Goal: Submit feedback/report problem: Submit feedback/report problem

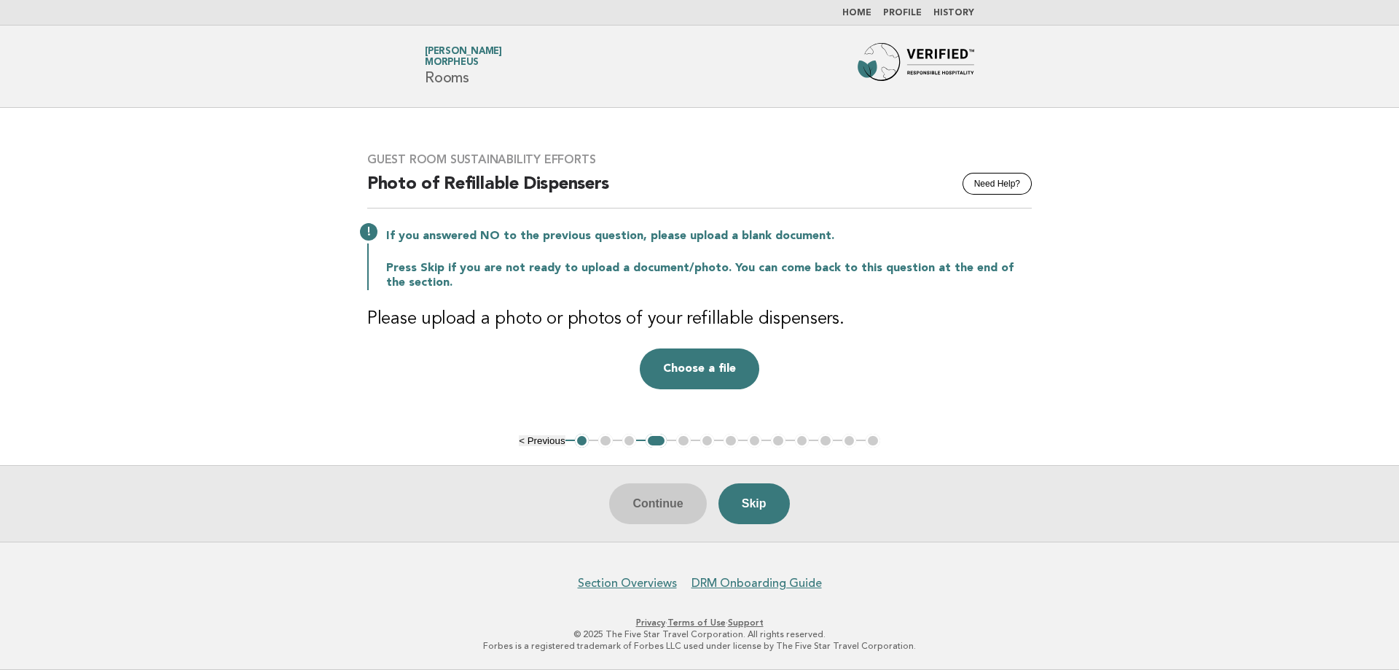
click at [927, 63] on img at bounding box center [916, 66] width 117 height 47
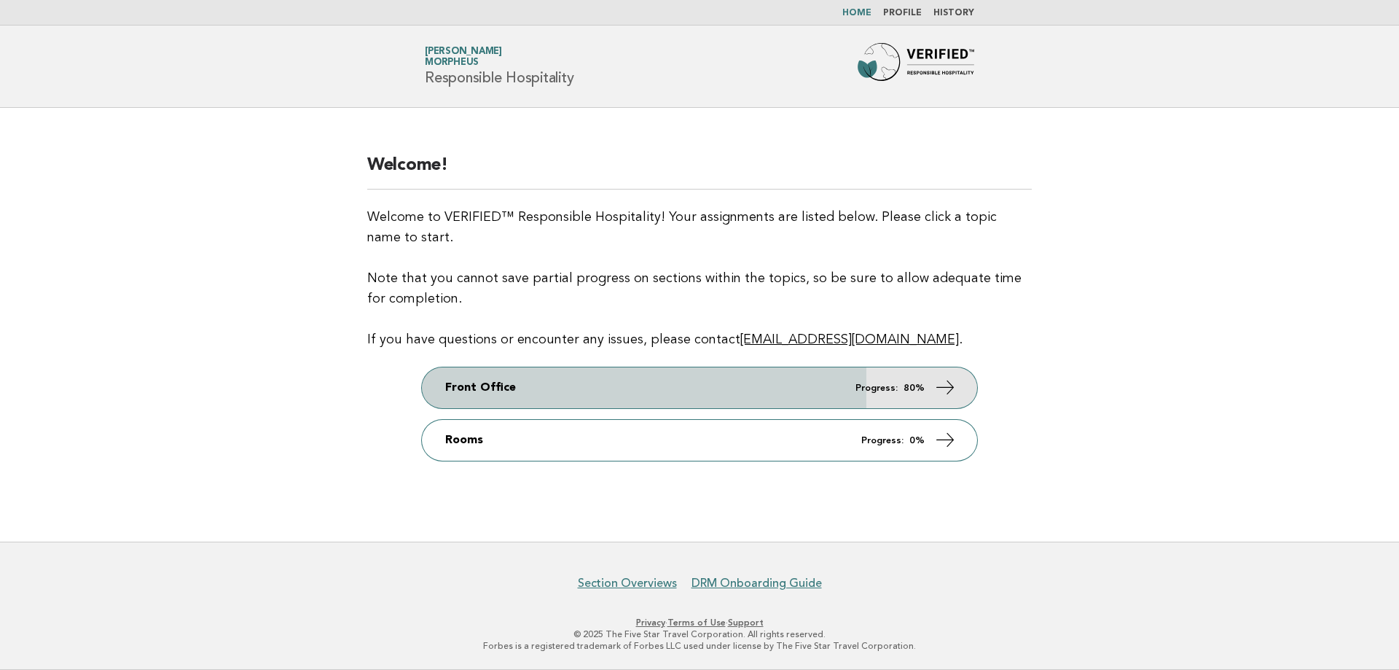
click at [967, 378] on link "Front Office Progress: 80%" at bounding box center [699, 387] width 555 height 41
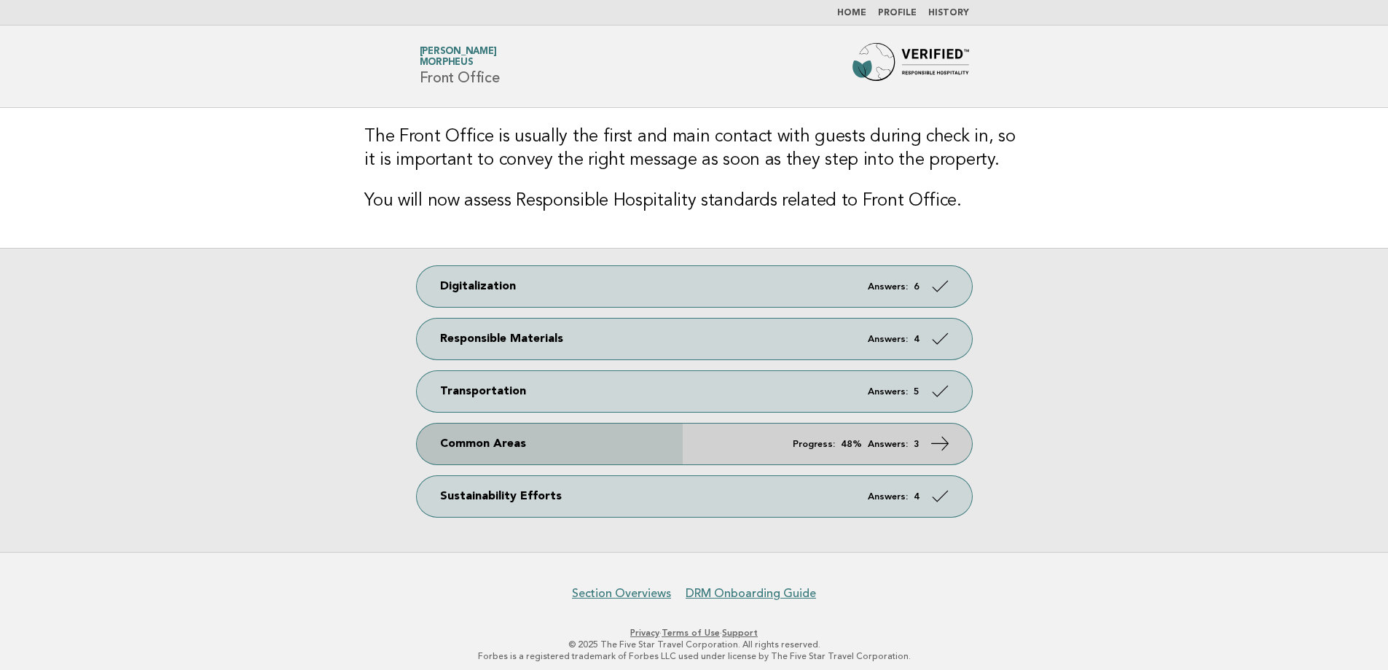
click at [949, 440] on icon at bounding box center [939, 443] width 21 height 21
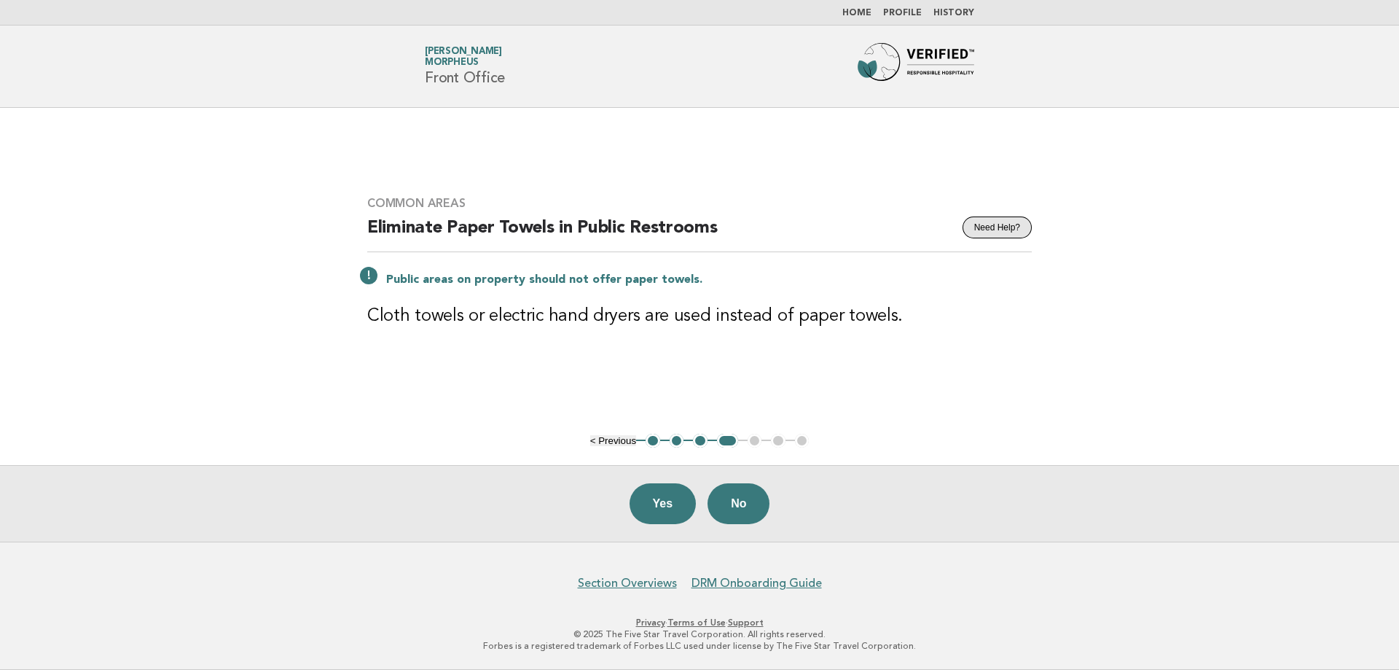
click at [1008, 229] on button "Need Help?" at bounding box center [997, 227] width 69 height 22
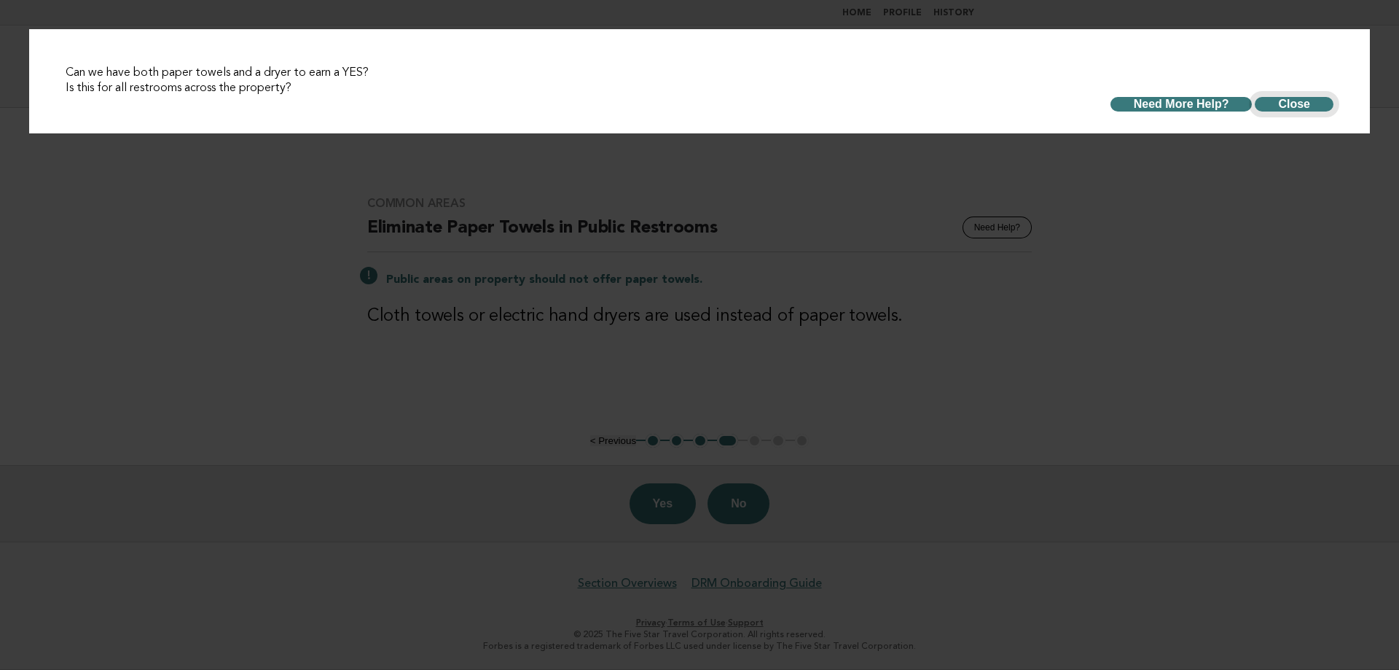
click at [1307, 97] on button "Close" at bounding box center [1294, 104] width 79 height 15
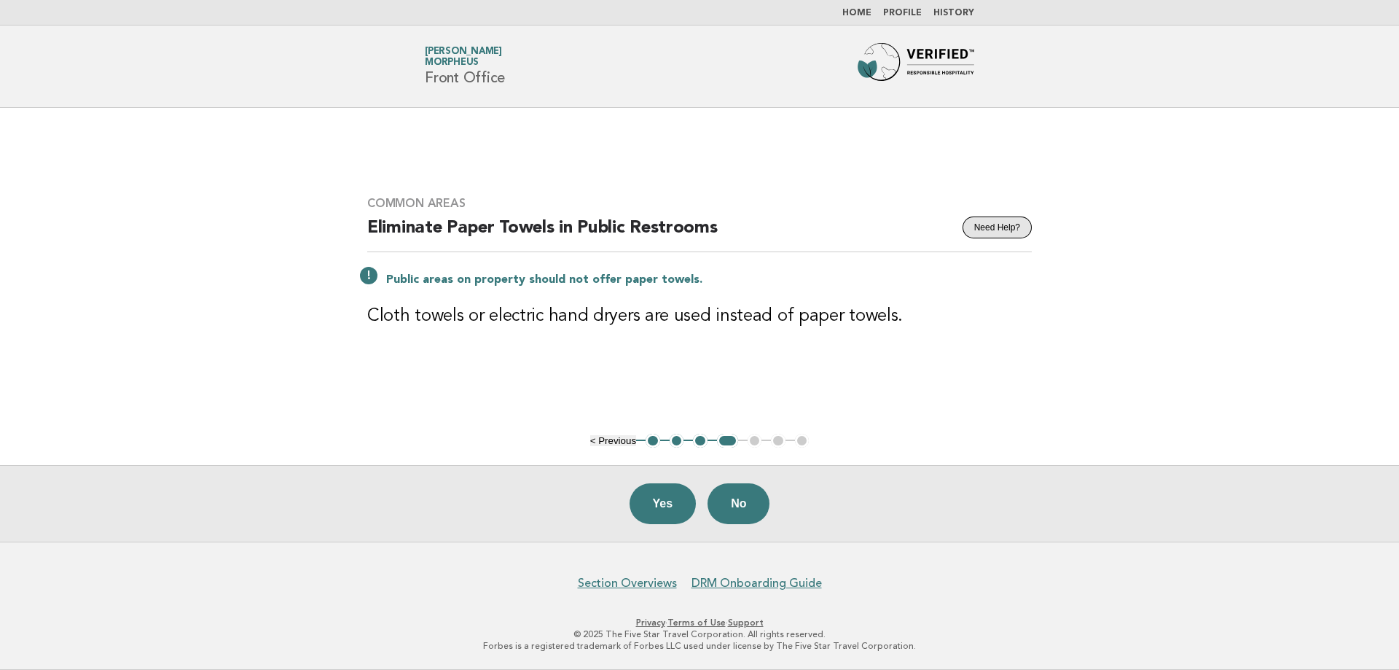
click at [984, 235] on button "Need Help?" at bounding box center [997, 227] width 69 height 22
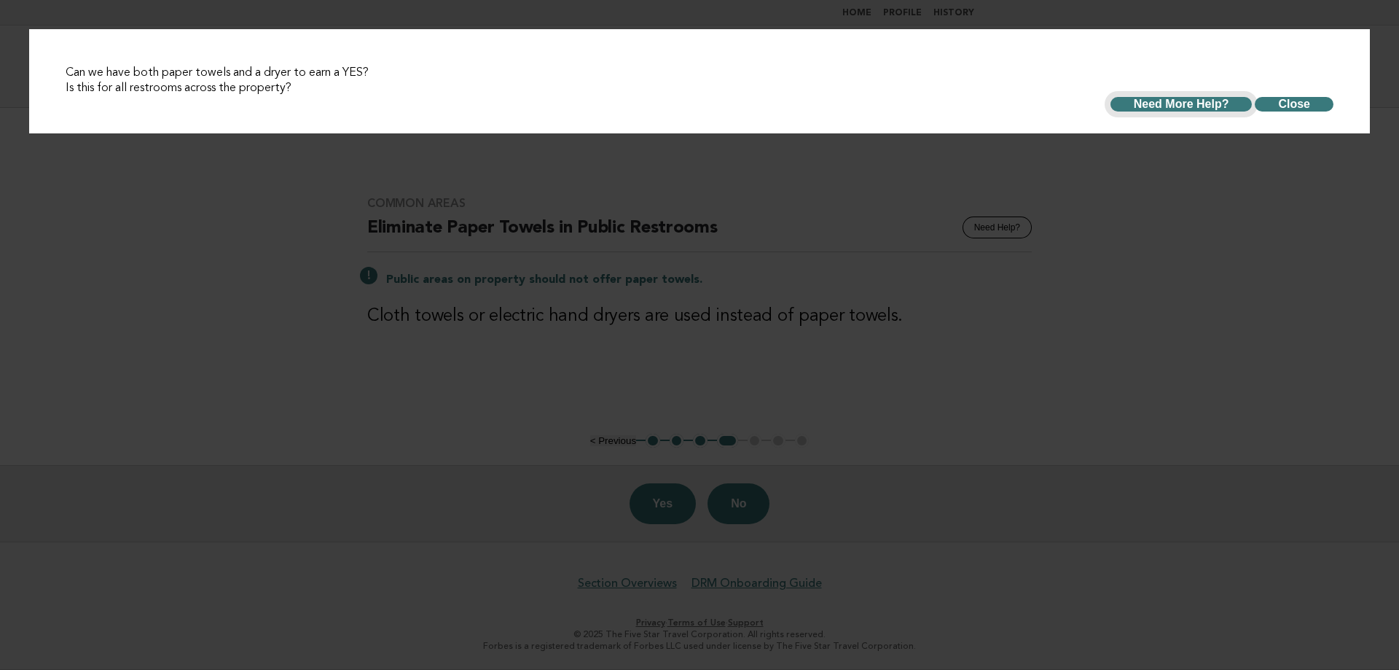
click at [1148, 103] on button "Need More Help?" at bounding box center [1182, 104] width 142 height 15
click at [195, 76] on h3 "Can we have both paper towels and a dryer to earn a YES?" at bounding box center [700, 73] width 1268 height 15
click at [1310, 104] on button "Close" at bounding box center [1294, 104] width 79 height 15
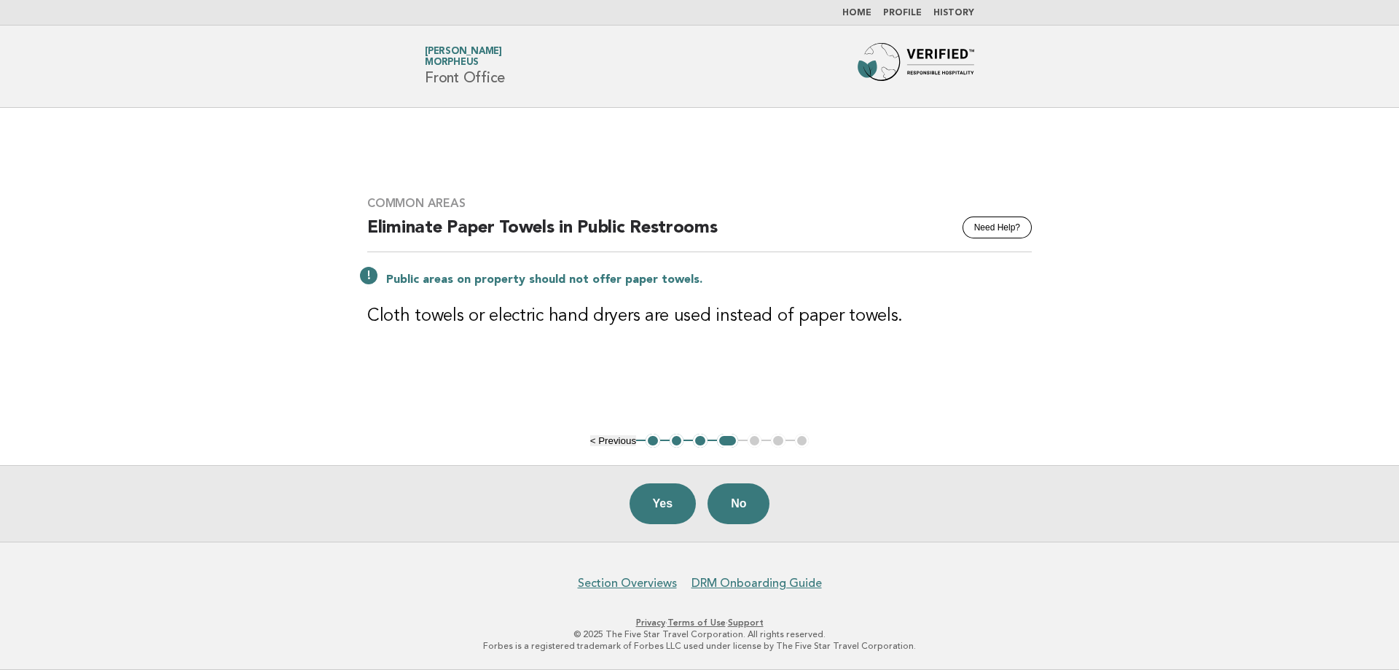
click at [756, 442] on ul "< Previous 1 2 3 4 5 6 7" at bounding box center [699, 441] width 219 height 15
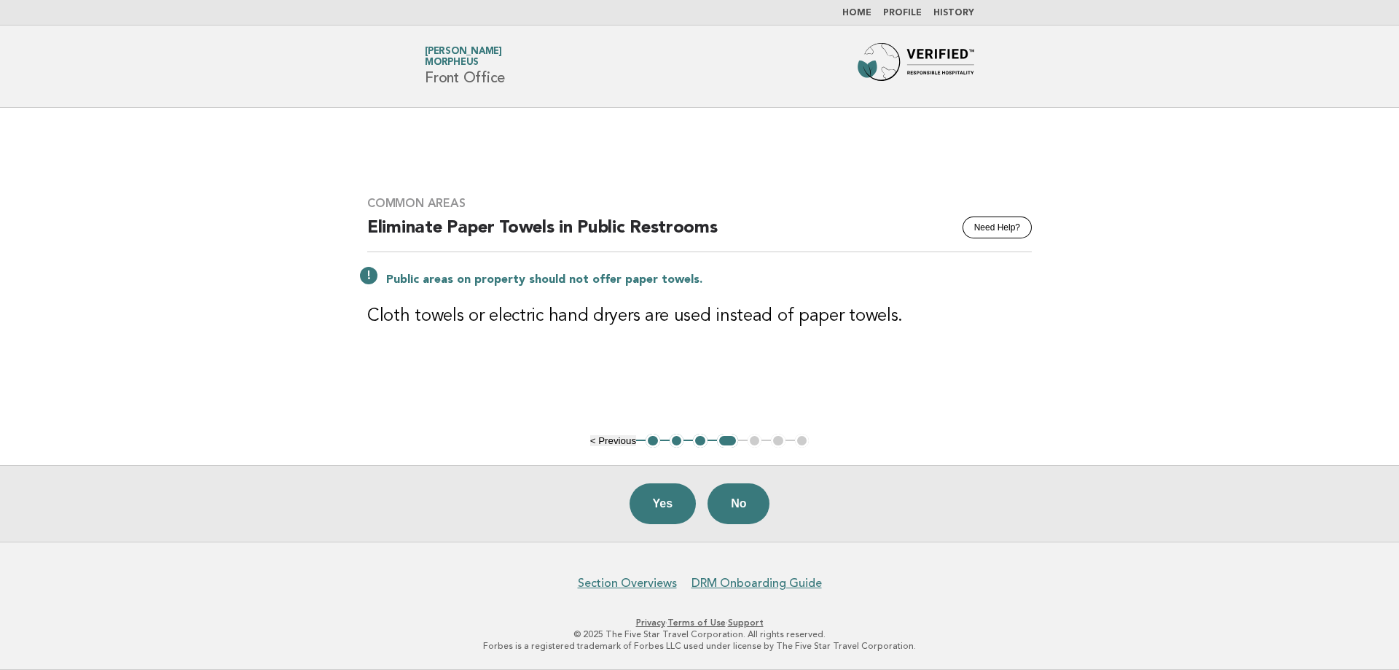
click at [756, 442] on ul "< Previous 1 2 3 4 5 6 7" at bounding box center [699, 441] width 219 height 15
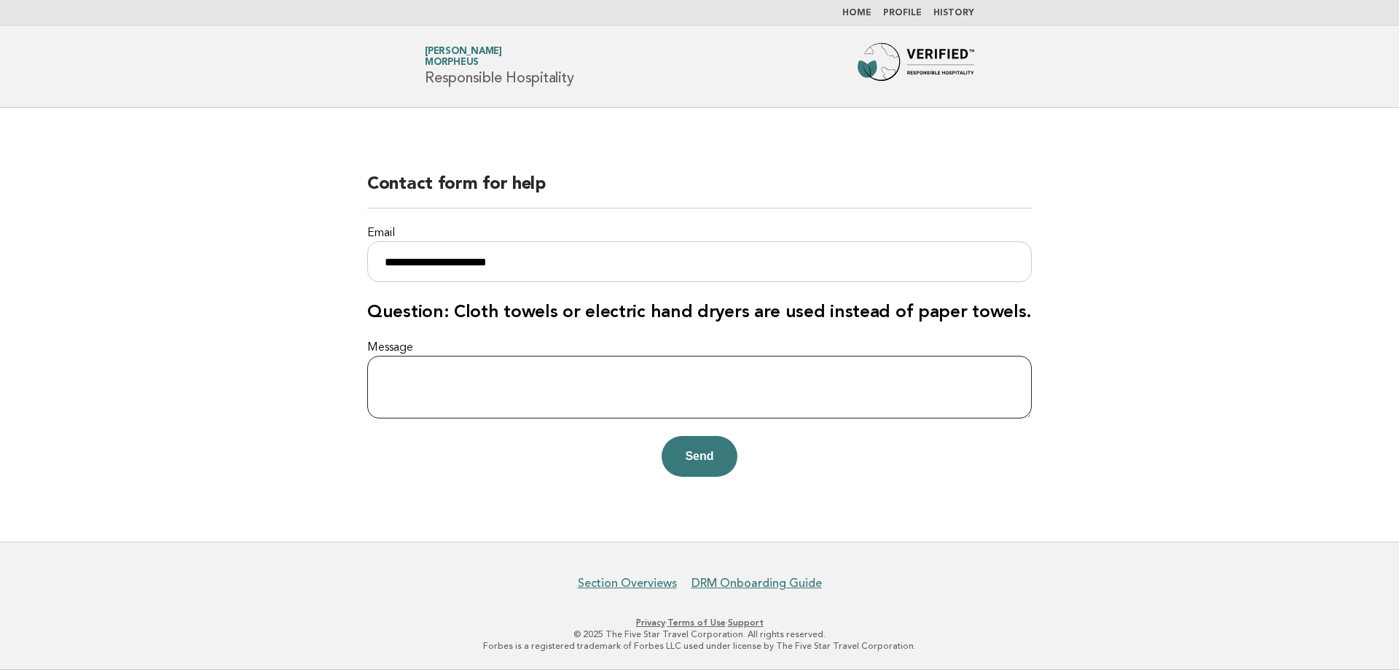
click at [523, 383] on textarea "Message" at bounding box center [699, 387] width 665 height 63
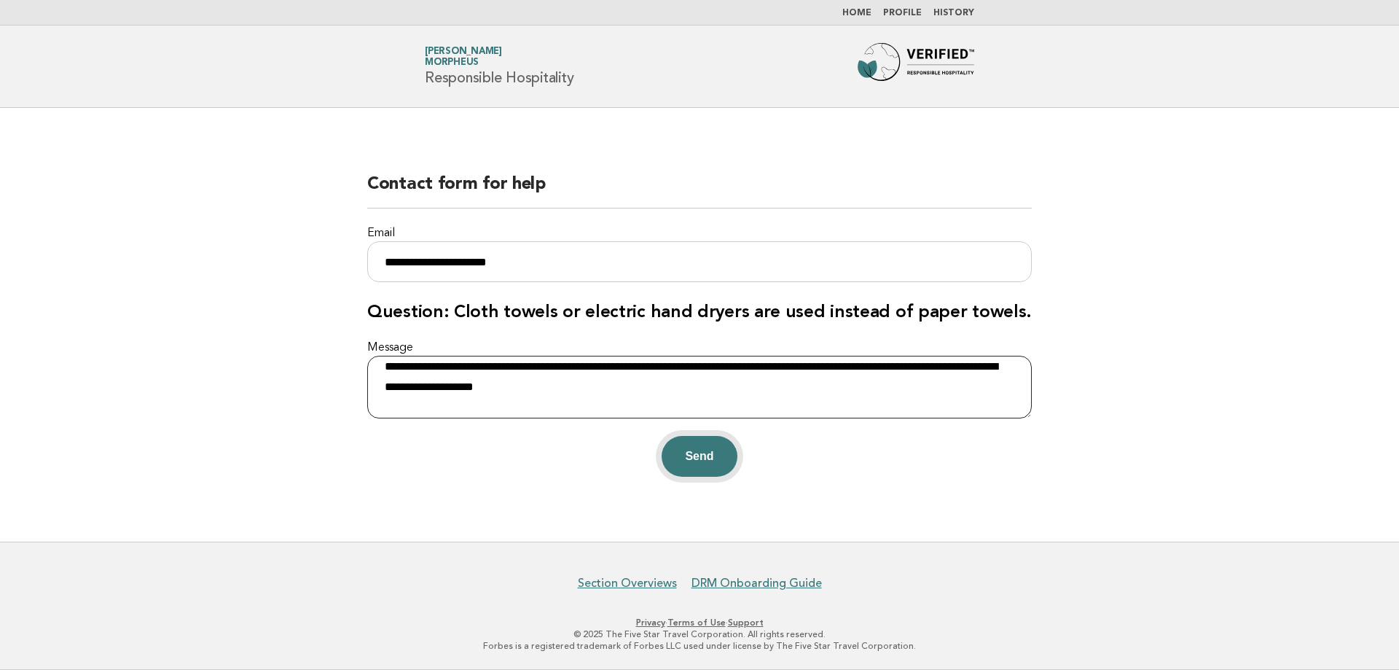
type textarea "**********"
click at [718, 449] on button "Send" at bounding box center [699, 456] width 75 height 41
